Goal: Browse casually: Explore the website without a specific task or goal

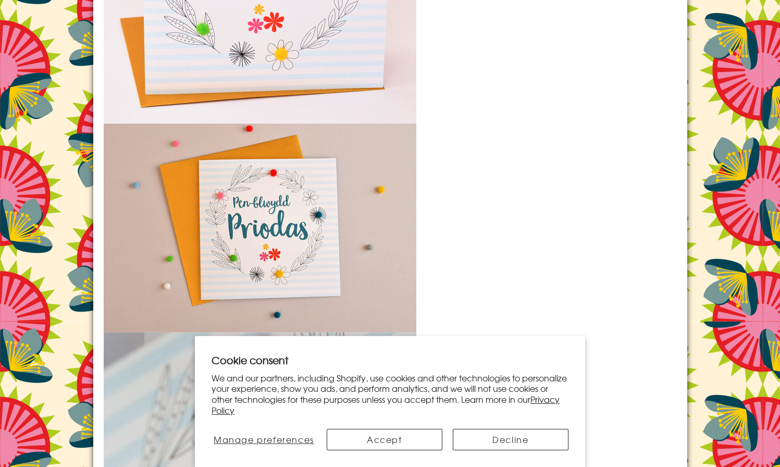
scroll to position [1400, 0]
